Goal: Find specific page/section: Find specific page/section

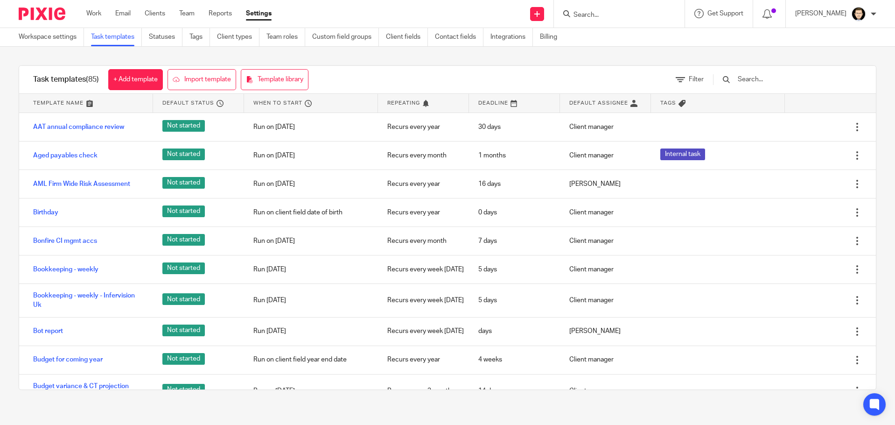
click at [625, 18] on input "Search" at bounding box center [615, 15] width 84 height 8
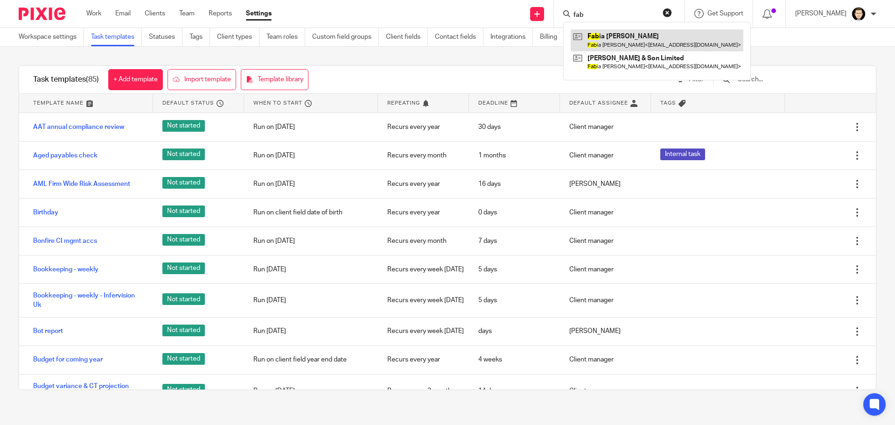
type input "fab"
click at [647, 35] on link at bounding box center [657, 39] width 173 height 21
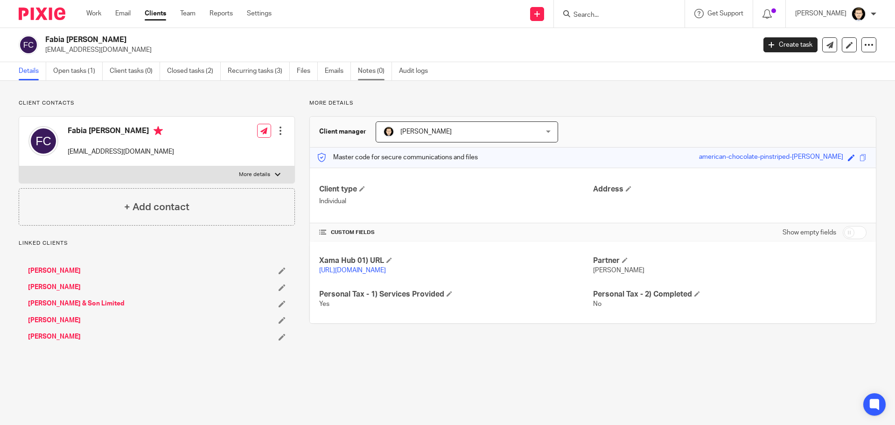
click at [365, 77] on link "Notes (0)" at bounding box center [375, 71] width 34 height 18
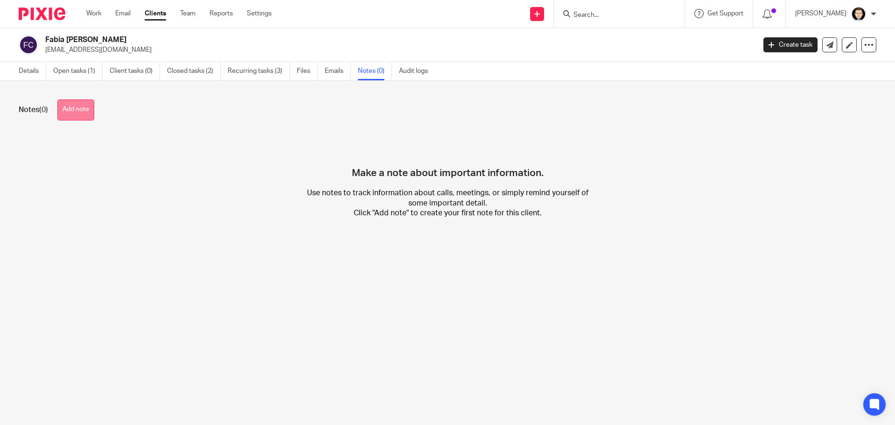
click at [83, 110] on button "Add note" at bounding box center [75, 109] width 37 height 21
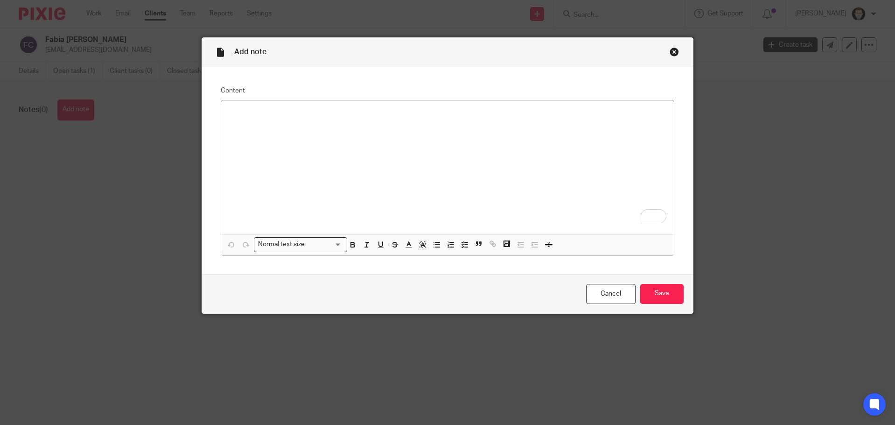
click at [673, 49] on div "Close this dialog window" at bounding box center [674, 51] width 9 height 9
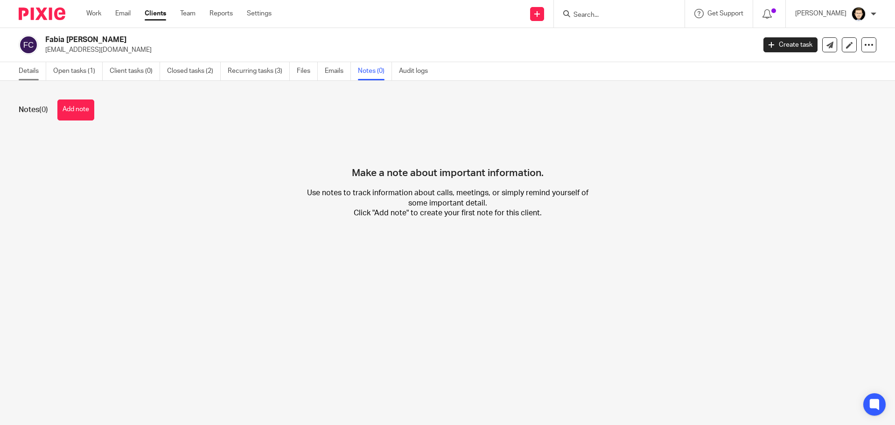
click at [32, 72] on link "Details" at bounding box center [33, 71] width 28 height 18
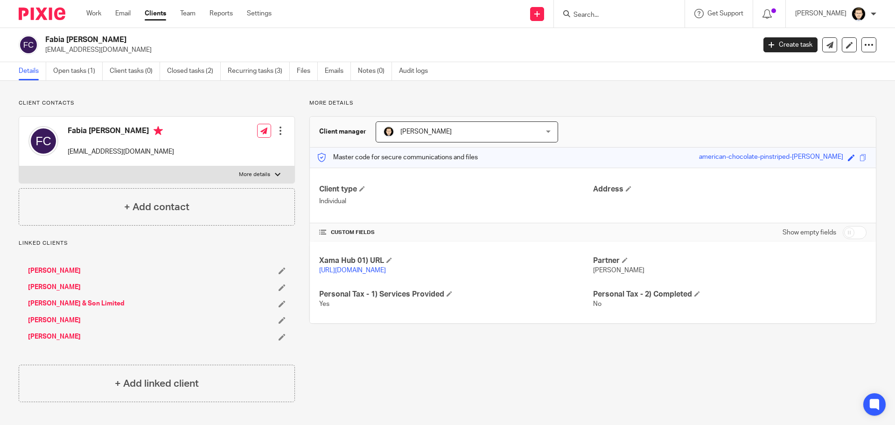
click at [73, 307] on link "[PERSON_NAME] & Son Limited" at bounding box center [76, 303] width 97 height 9
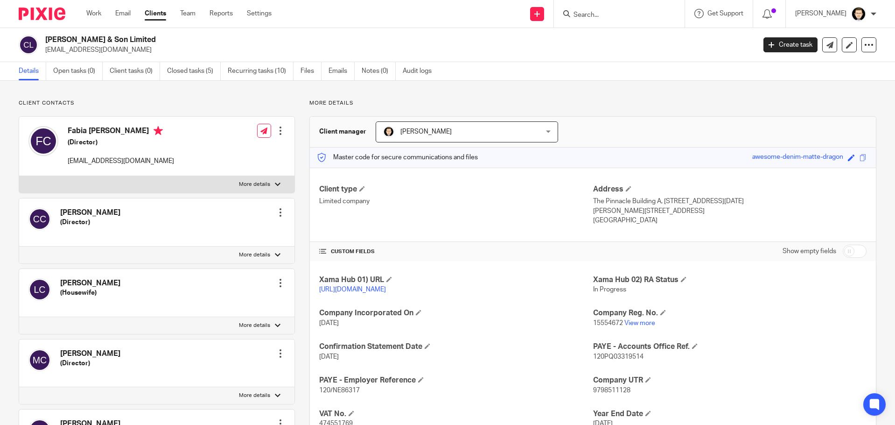
click at [658, 208] on p "Milton Keynes, MK9 1FD" at bounding box center [729, 210] width 273 height 9
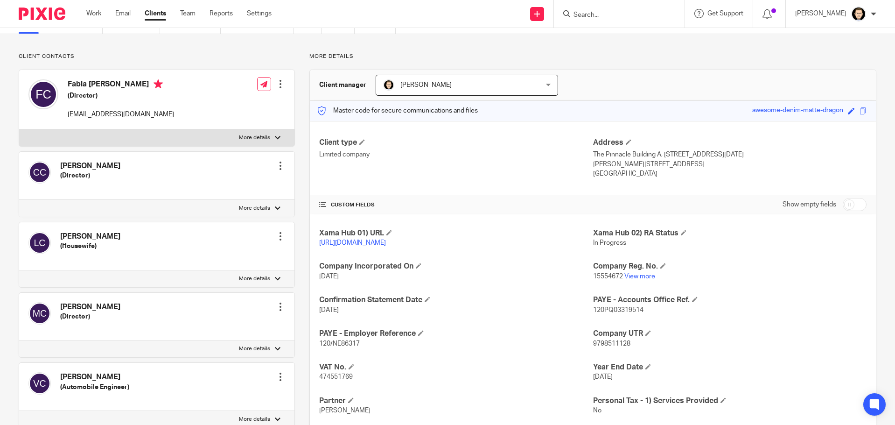
click at [110, 375] on h4 "[PERSON_NAME]" at bounding box center [94, 377] width 69 height 10
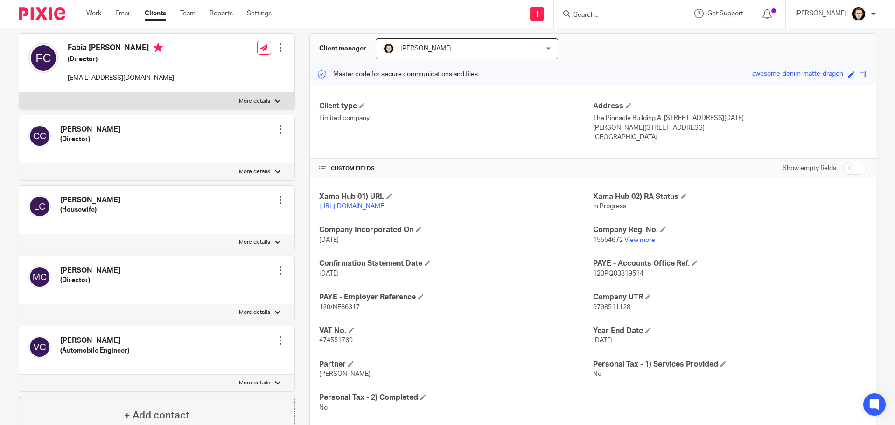
scroll to position [140, 0]
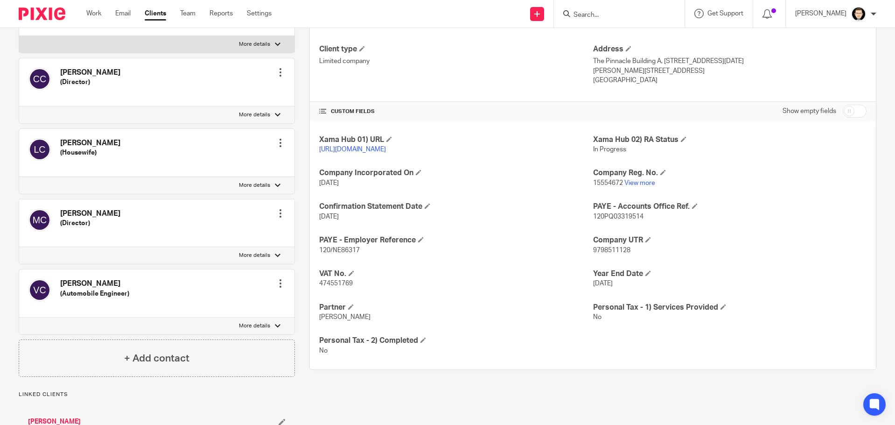
click at [80, 291] on h5 "(Automobile Engineer)" at bounding box center [94, 293] width 69 height 9
click at [36, 293] on img at bounding box center [39, 290] width 22 height 22
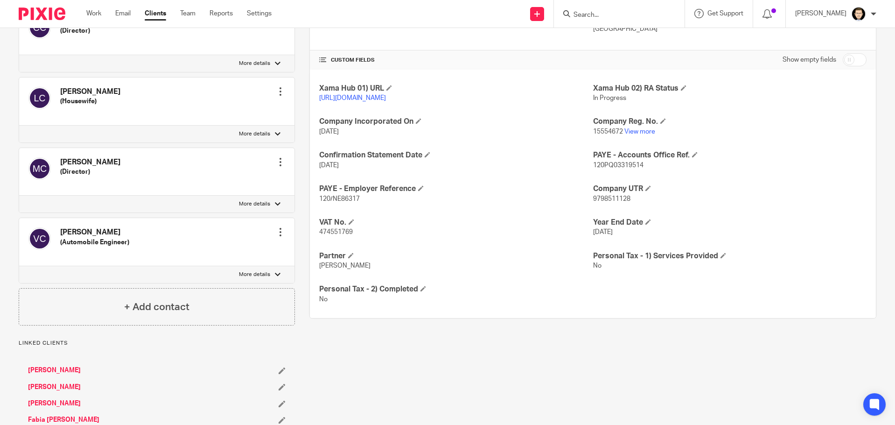
scroll to position [271, 0]
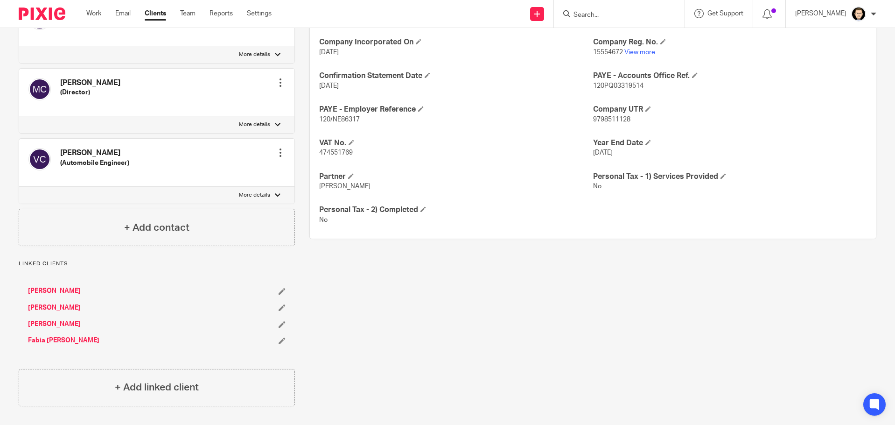
click at [69, 294] on link "[PERSON_NAME]" at bounding box center [54, 290] width 53 height 9
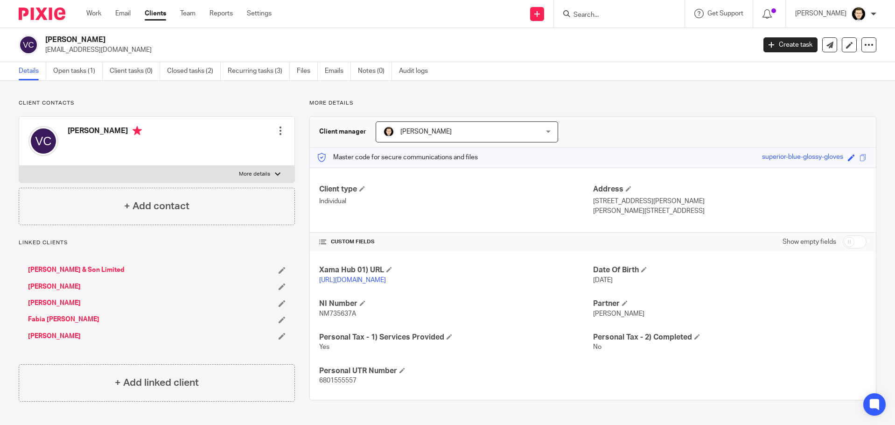
drag, startPoint x: 659, startPoint y: 211, endPoint x: 634, endPoint y: 214, distance: 25.3
click at [634, 214] on p "[PERSON_NAME][STREET_ADDRESS]" at bounding box center [729, 210] width 273 height 9
copy p "MK2 2HL"
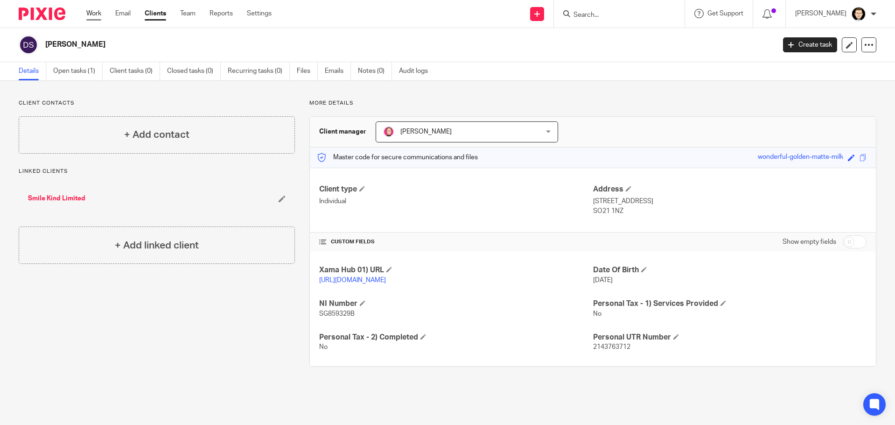
click at [95, 15] on link "Work" at bounding box center [93, 13] width 15 height 9
